Goal: Information Seeking & Learning: Learn about a topic

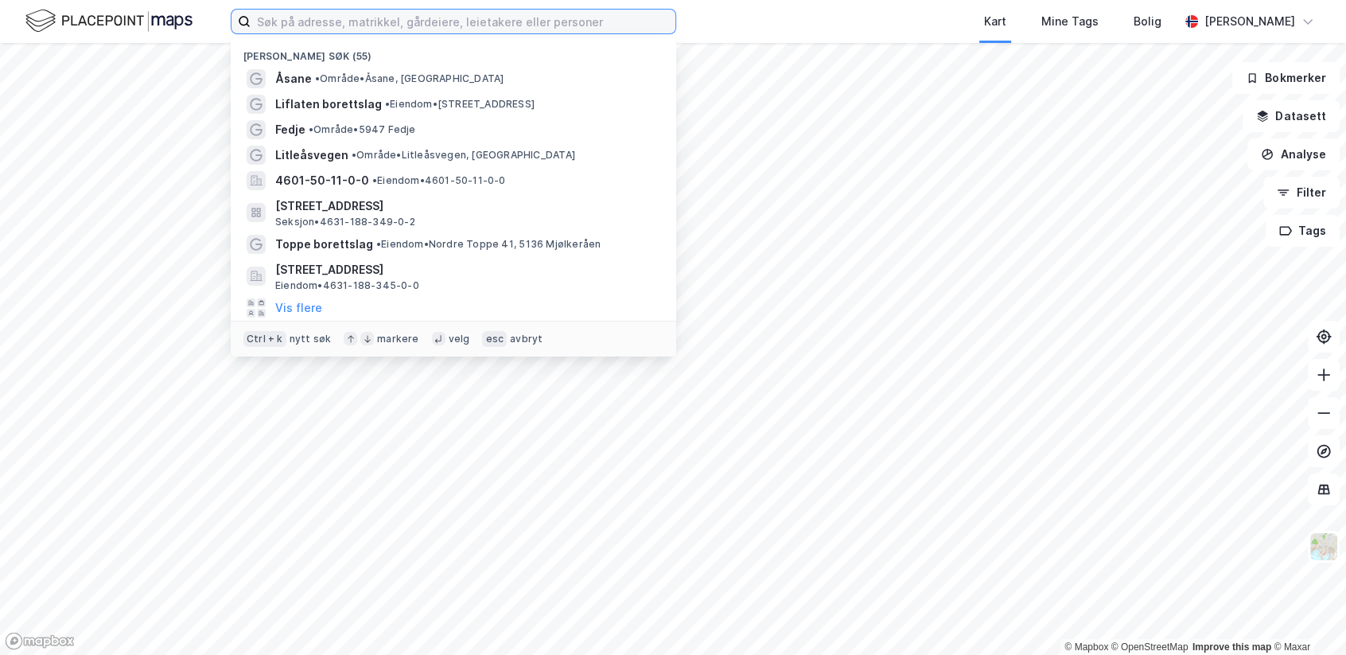
click at [356, 23] on input at bounding box center [463, 22] width 425 height 24
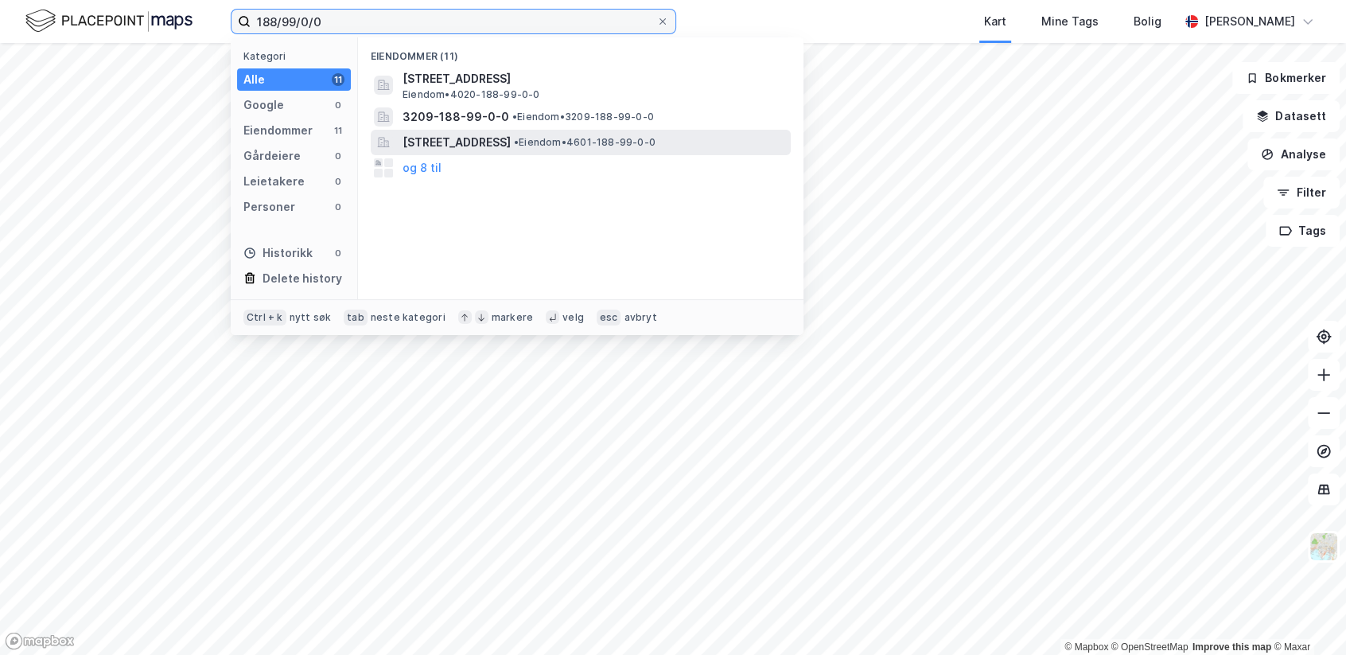
type input "188/99/0/0"
click at [511, 144] on span "[STREET_ADDRESS]" at bounding box center [456, 142] width 108 height 19
